Goal: Information Seeking & Learning: Learn about a topic

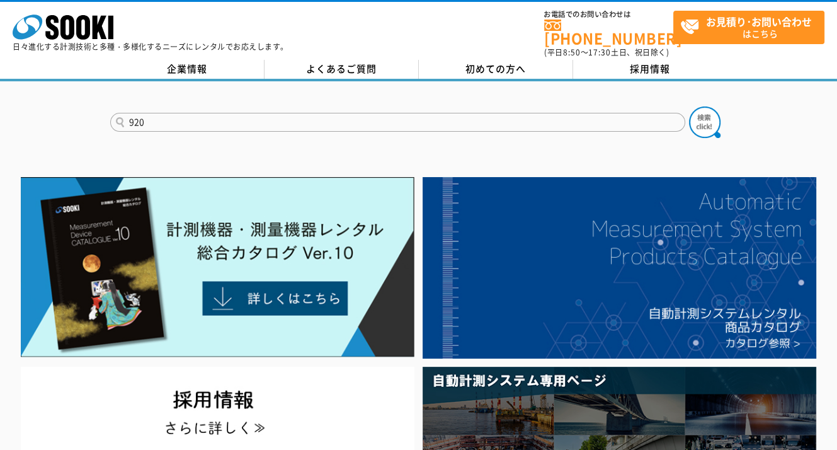
type input "920"
click at [689, 106] on button at bounding box center [704, 121] width 31 height 31
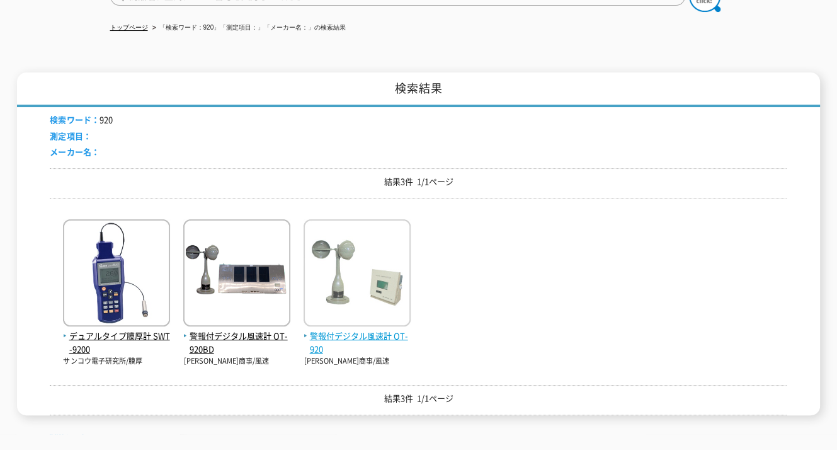
scroll to position [189, 0]
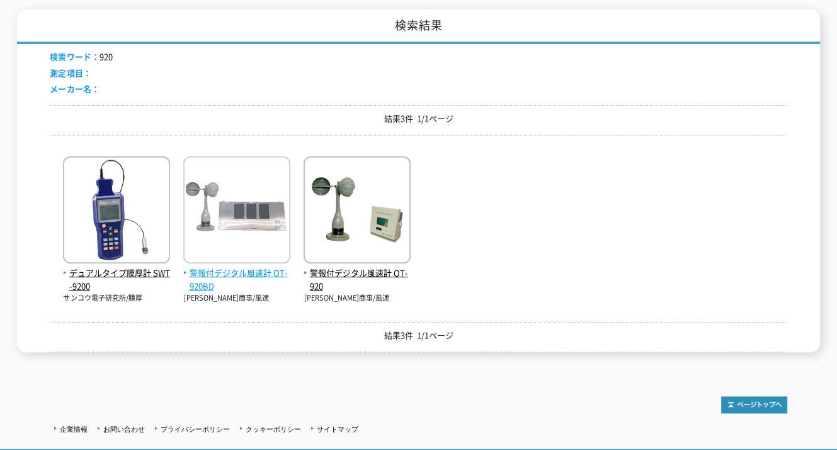
click at [235, 266] on span "警報付デジタル風速計 OT-920BD" at bounding box center [236, 279] width 107 height 26
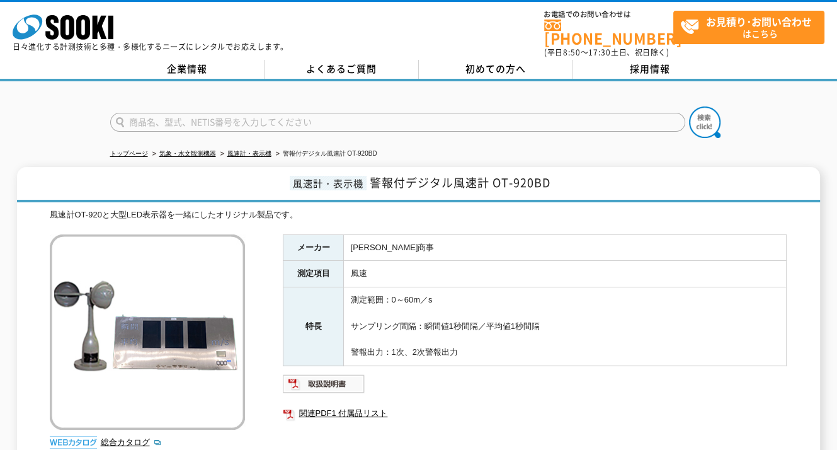
scroll to position [126, 0]
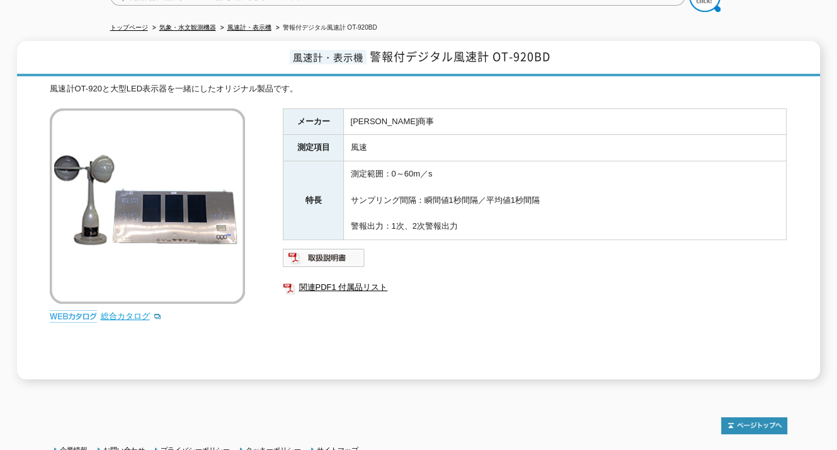
click at [123, 311] on link "総合カタログ" at bounding box center [131, 315] width 62 height 9
